Goal: Task Accomplishment & Management: Use online tool/utility

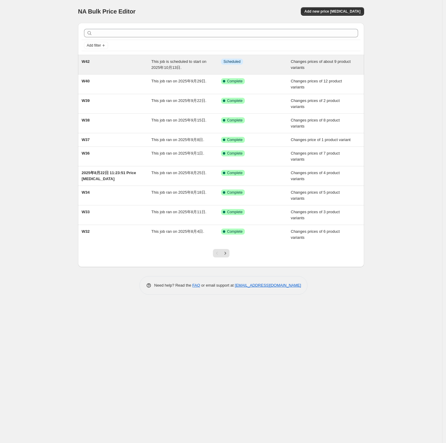
click at [136, 66] on div "W42" at bounding box center [117, 65] width 70 height 12
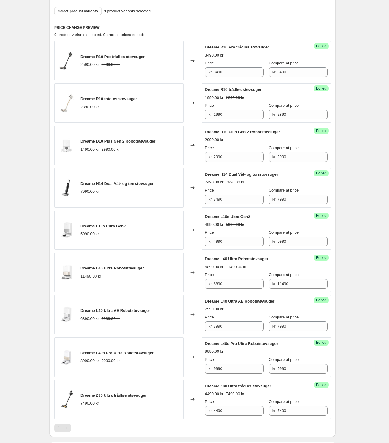
scroll to position [263, 0]
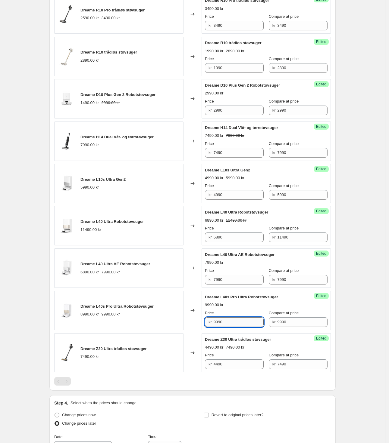
click at [243, 327] on input "9990" at bounding box center [238, 323] width 50 height 10
drag, startPoint x: 222, startPoint y: 342, endPoint x: 230, endPoint y: 343, distance: 8.9
click at [230, 342] on span "Dreame Z30 Ultra trådløs støvsuger" at bounding box center [238, 340] width 66 height 5
click at [226, 344] on div at bounding box center [226, 344] width 0 height 0
click at [234, 343] on div "Dreame Z30 Ultra trådløs støvsuger" at bounding box center [254, 340] width 98 height 6
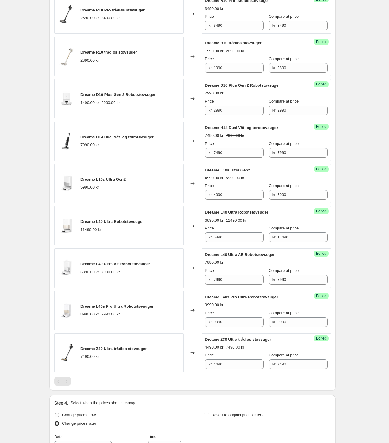
click at [219, 340] on span "Dreame Z30 Ultra trådløs støvsuger" at bounding box center [238, 340] width 66 height 5
drag, startPoint x: 237, startPoint y: 369, endPoint x: 195, endPoint y: 364, distance: 41.8
click at [195, 364] on div "Dreame Z30 Ultra trådløs støvsuger 7490.00 kr Changed to Success Edited Dreame …" at bounding box center [192, 353] width 276 height 39
type input "6790"
click at [359, 341] on div "W42. This page is ready W42 Info Scheduled Copy to new job Delete job More acti…" at bounding box center [192, 162] width 385 height 851
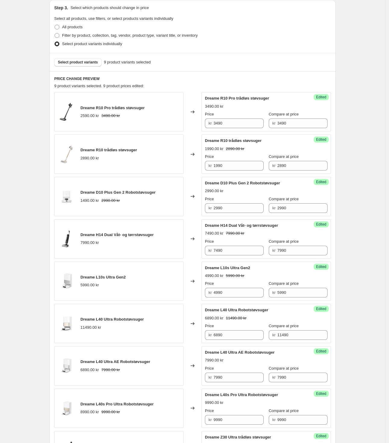
scroll to position [151, 0]
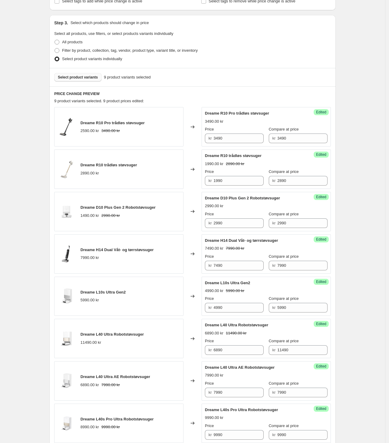
click at [80, 79] on span "Select product variants" at bounding box center [78, 77] width 40 height 5
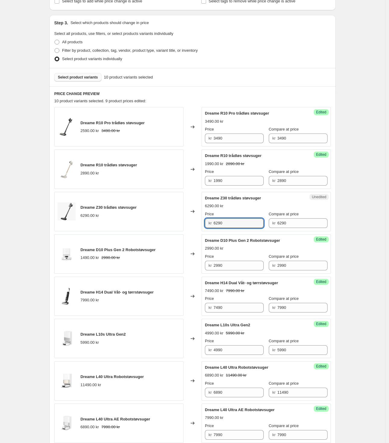
drag, startPoint x: 238, startPoint y: 226, endPoint x: 201, endPoint y: 222, distance: 37.8
click at [201, 222] on div "Dreame Z30 trådløs støvsuger 6290.00 kr Changed to Unedited Dreame Z30 trådløs …" at bounding box center [192, 211] width 276 height 39
click at [242, 226] on input "6290" at bounding box center [238, 224] width 50 height 10
drag, startPoint x: 237, startPoint y: 225, endPoint x: 199, endPoint y: 228, distance: 37.8
click at [199, 228] on div "Dreame Z30 trådløs støvsuger 6290.00 kr Changed to Unedited Dreame Z30 trådløs …" at bounding box center [192, 211] width 276 height 39
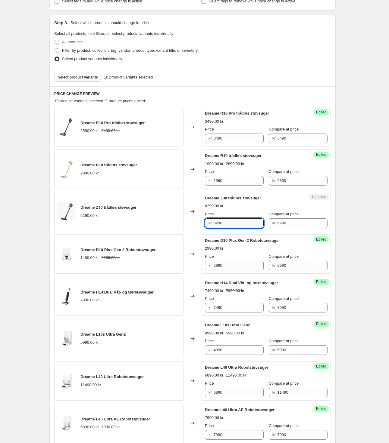
click at [360, 212] on div "W42. This page is ready W42 Info Scheduled Copy to new job Delete job More acti…" at bounding box center [192, 295] width 385 height 893
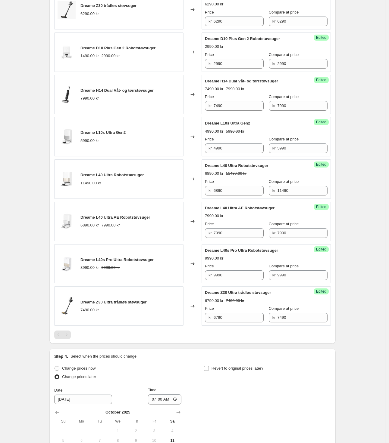
scroll to position [414, 0]
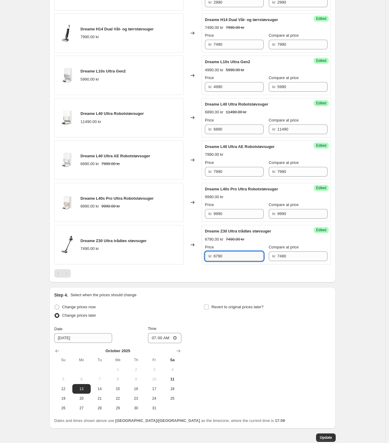
click at [228, 259] on input "6790" at bounding box center [238, 257] width 50 height 10
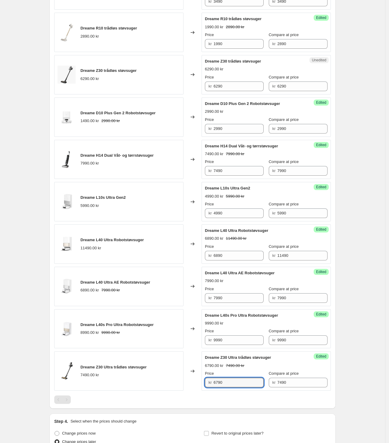
scroll to position [451, 0]
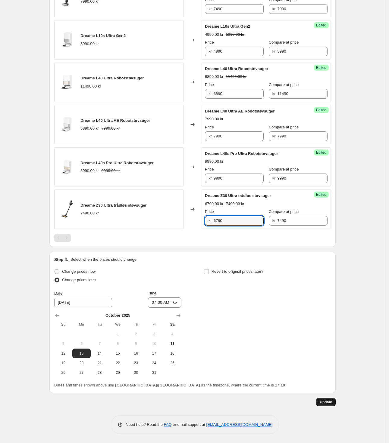
click at [327, 404] on span "Update" at bounding box center [325, 402] width 12 height 5
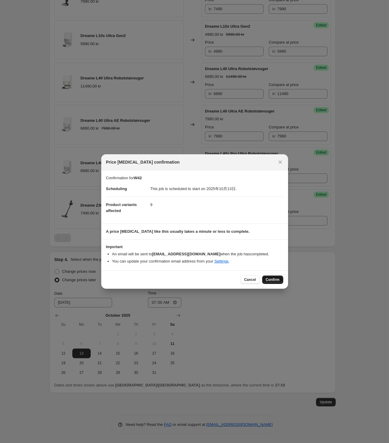
click at [275, 281] on span "Confirm" at bounding box center [273, 280] width 14 height 5
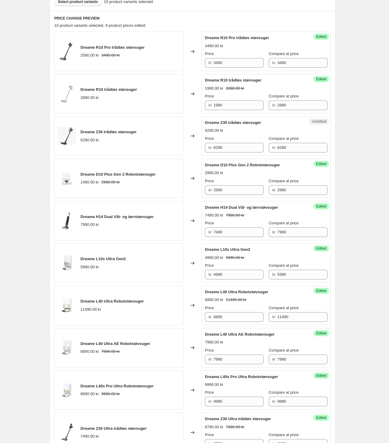
scroll to position [151, 0]
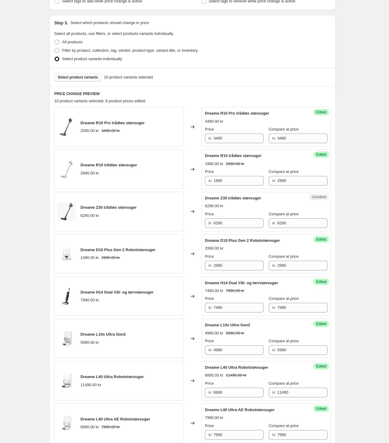
click at [82, 78] on span "Select product variants" at bounding box center [78, 77] width 40 height 5
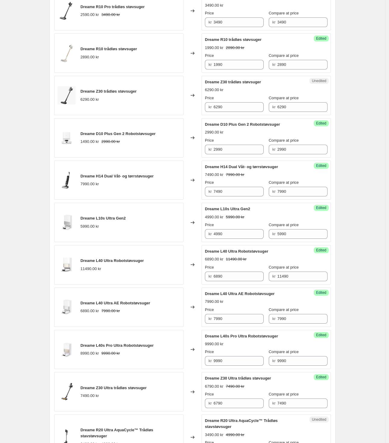
scroll to position [339, 0]
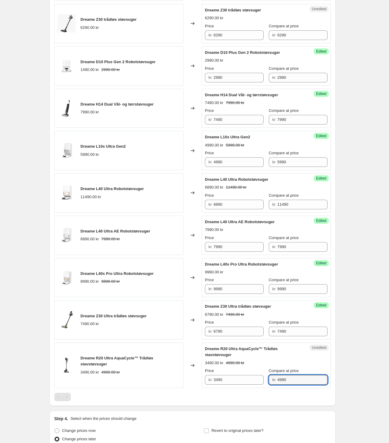
drag, startPoint x: 303, startPoint y: 384, endPoint x: 273, endPoint y: 384, distance: 30.4
click at [271, 383] on div "kr 4990" at bounding box center [298, 380] width 59 height 10
drag, startPoint x: 240, startPoint y: 385, endPoint x: 212, endPoint y: 383, distance: 27.5
click at [213, 383] on div "kr 3490" at bounding box center [234, 380] width 59 height 10
paste input "49"
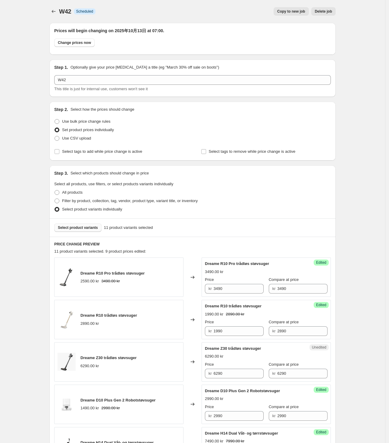
scroll to position [500, 0]
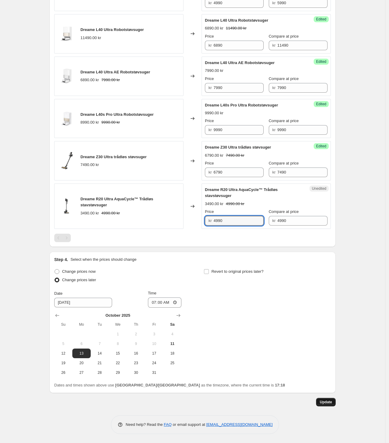
type input "4990"
click at [327, 402] on span "Update" at bounding box center [325, 402] width 12 height 5
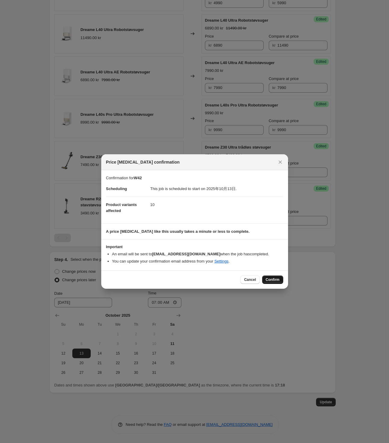
click at [273, 283] on button "Confirm" at bounding box center [272, 280] width 21 height 8
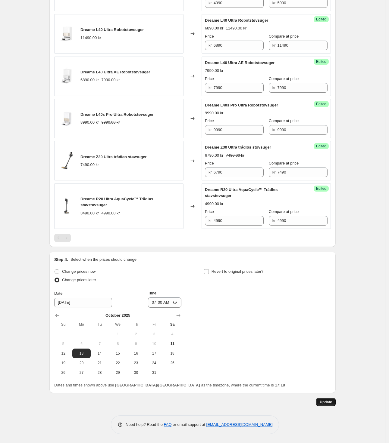
click at [326, 401] on span "Update" at bounding box center [325, 402] width 12 height 5
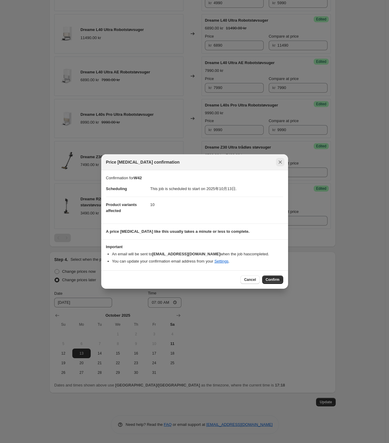
click at [282, 161] on icon "Close" at bounding box center [280, 162] width 6 height 6
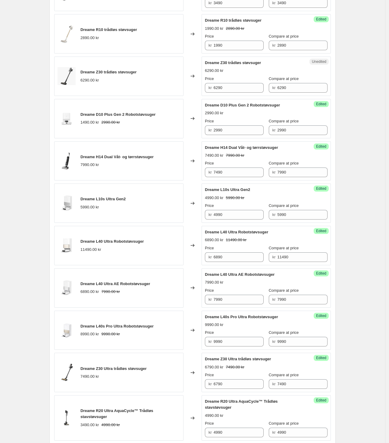
scroll to position [274, 0]
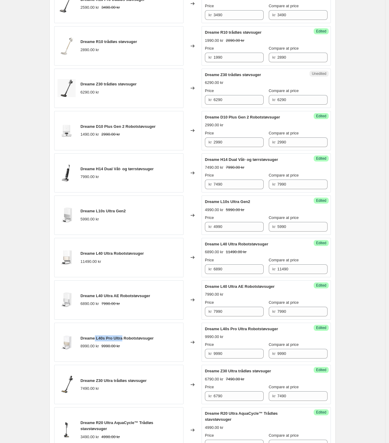
drag, startPoint x: 97, startPoint y: 341, endPoint x: 124, endPoint y: 338, distance: 26.9
click at [124, 339] on span "Dreame L40s Pro Ultra Robotstøvsuger" at bounding box center [116, 338] width 73 height 5
copy span "L40s Pro Ultra"
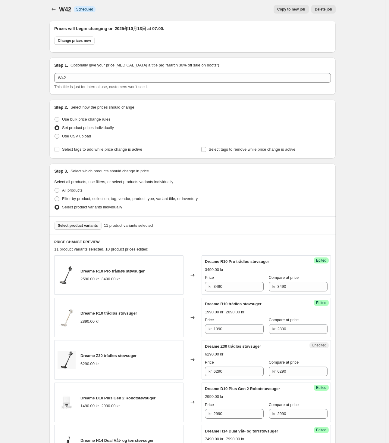
scroll to position [0, 0]
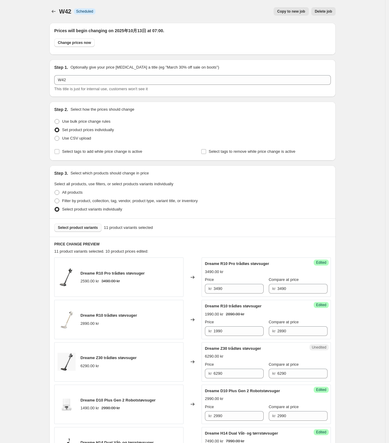
click at [92, 229] on span "Select product variants" at bounding box center [78, 228] width 40 height 5
